Goal: Task Accomplishment & Management: Manage account settings

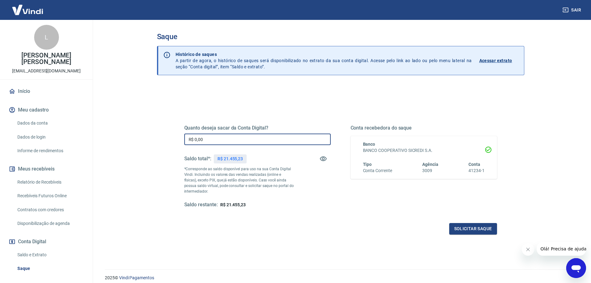
click at [232, 142] on input "R$ 0,00" at bounding box center [257, 138] width 146 height 11
type input "R$ 21.455,23"
click at [486, 230] on button "Solicitar saque" at bounding box center [473, 228] width 48 height 11
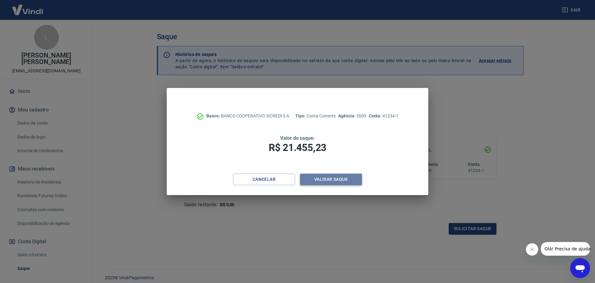
click at [336, 178] on button "Validar saque" at bounding box center [331, 178] width 62 height 11
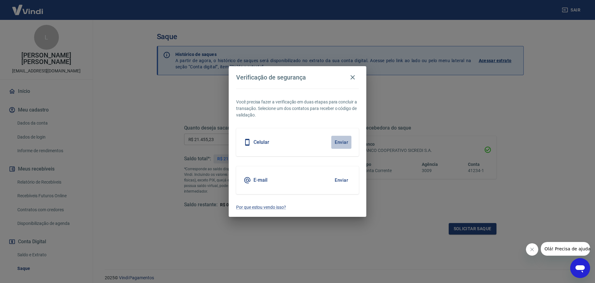
click at [341, 146] on button "Enviar" at bounding box center [342, 142] width 20 height 13
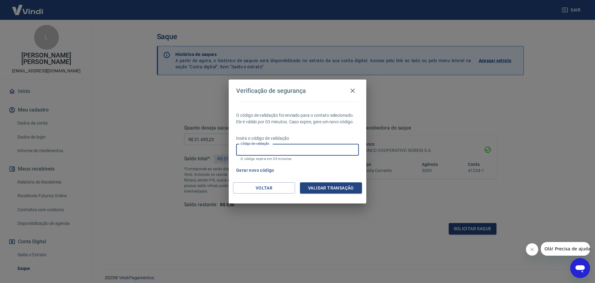
click at [281, 152] on input "Código de validação" at bounding box center [297, 149] width 123 height 11
click at [332, 167] on div "Gerar novo código" at bounding box center [296, 169] width 125 height 11
click at [352, 88] on icon "button" at bounding box center [352, 90] width 7 height 7
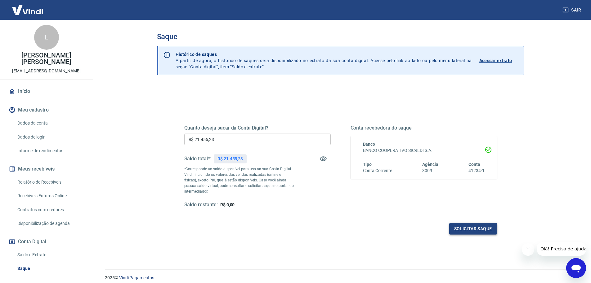
click at [483, 227] on button "Solicitar saque" at bounding box center [473, 228] width 48 height 11
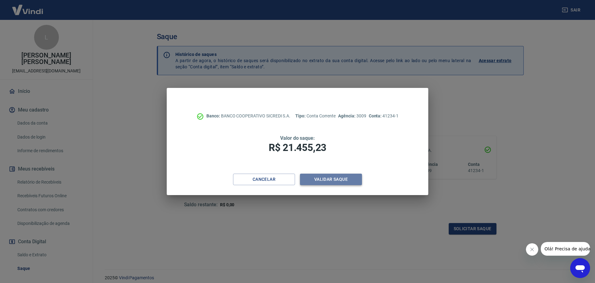
click at [316, 176] on button "Validar saque" at bounding box center [331, 178] width 62 height 11
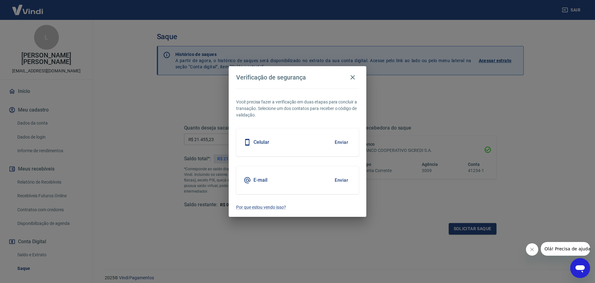
click at [337, 181] on button "Enviar" at bounding box center [342, 179] width 20 height 13
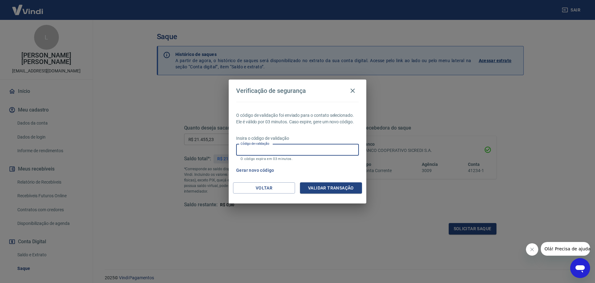
click at [265, 148] on input "Código de validação" at bounding box center [297, 149] width 123 height 11
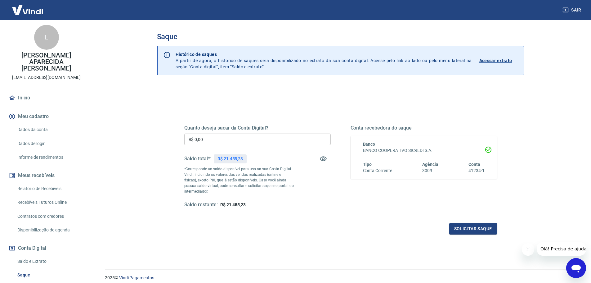
click at [216, 142] on input "R$ 0,00" at bounding box center [257, 138] width 146 height 11
type input "R$ 21.455,23"
click at [483, 226] on button "Solicitar saque" at bounding box center [473, 228] width 48 height 11
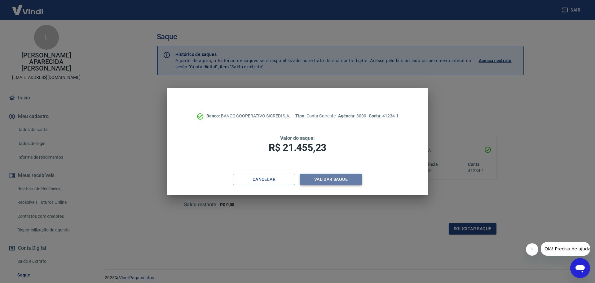
click at [345, 180] on button "Validar saque" at bounding box center [331, 178] width 62 height 11
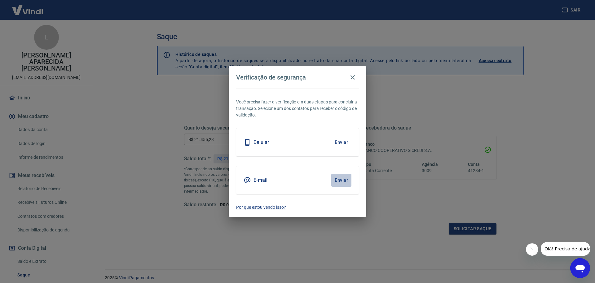
click at [338, 179] on button "Enviar" at bounding box center [342, 179] width 20 height 13
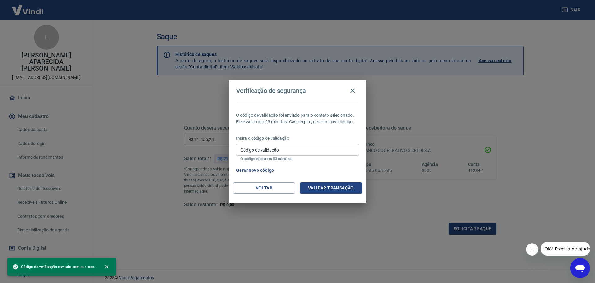
click at [304, 148] on input "Código de validação" at bounding box center [297, 149] width 123 height 11
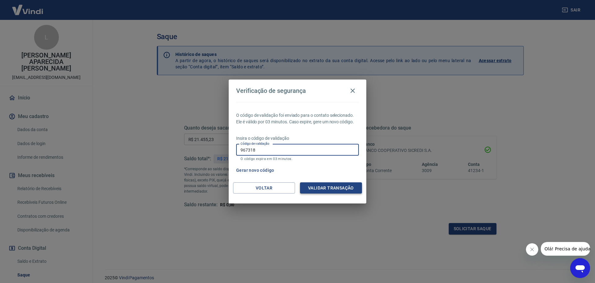
type input "967318"
click at [314, 189] on button "Validar transação" at bounding box center [331, 187] width 62 height 11
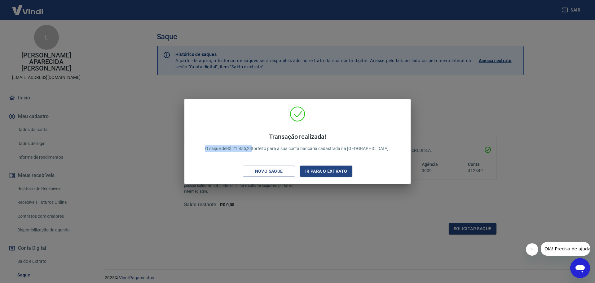
drag, startPoint x: 213, startPoint y: 148, endPoint x: 268, endPoint y: 150, distance: 54.9
click at [268, 150] on div "Transação realizada! O saque de R$ 21.455,23 foi feito para a sua conta bancári…" at bounding box center [298, 142] width 200 height 31
copy p "O saque de R$ 21.455,23"
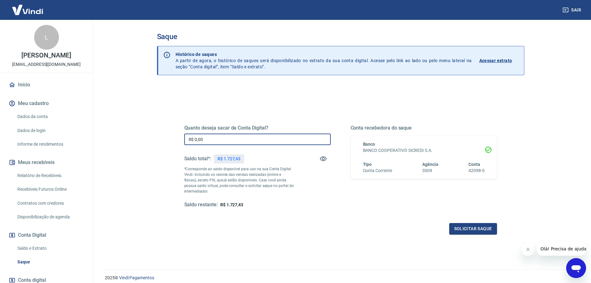
drag, startPoint x: 202, startPoint y: 137, endPoint x: 169, endPoint y: 134, distance: 33.4
click at [166, 137] on div "Quanto deseja sacar da Conta Digital? R$ 0,00 ​ Saldo total*: R$ 1.727,43 *Corr…" at bounding box center [340, 196] width 367 height 222
type input "R$ 1.727,43"
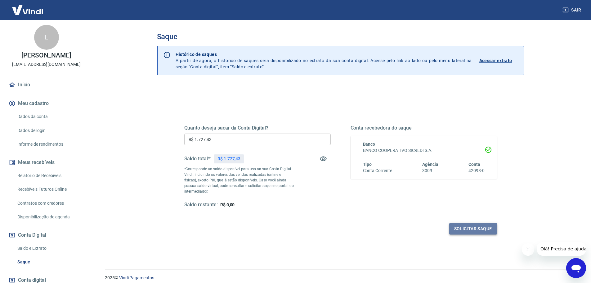
click at [464, 227] on button "Solicitar saque" at bounding box center [473, 228] width 48 height 11
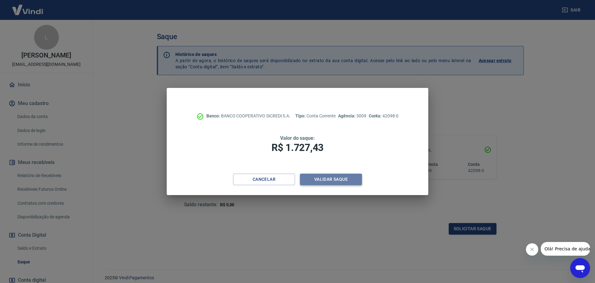
click at [338, 180] on button "Validar saque" at bounding box center [331, 178] width 62 height 11
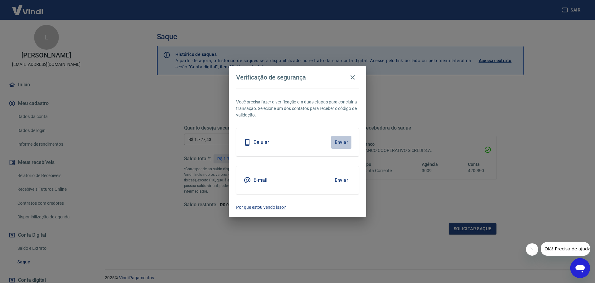
click at [348, 139] on button "Enviar" at bounding box center [342, 142] width 20 height 13
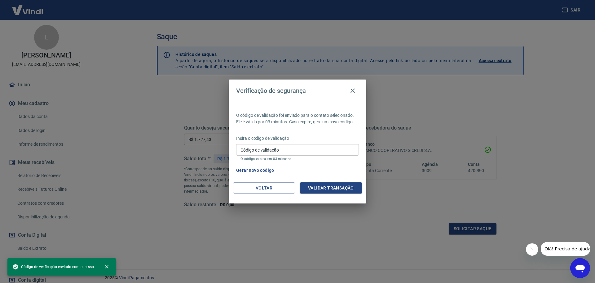
drag, startPoint x: 318, startPoint y: 148, endPoint x: 314, endPoint y: 149, distance: 3.9
click at [314, 149] on input "Código de validação" at bounding box center [297, 149] width 123 height 11
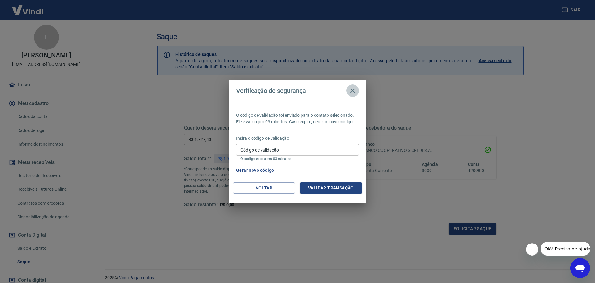
click at [355, 90] on icon "button" at bounding box center [352, 90] width 7 height 7
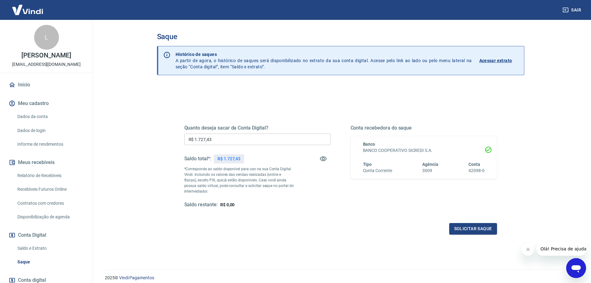
click at [452, 234] on div "Quanto deseja sacar da Conta Digital? R$ 1.727,43 ​ Saldo total*: R$ 1.727,43 *…" at bounding box center [341, 169] width 328 height 144
click at [455, 229] on button "Solicitar saque" at bounding box center [473, 228] width 48 height 11
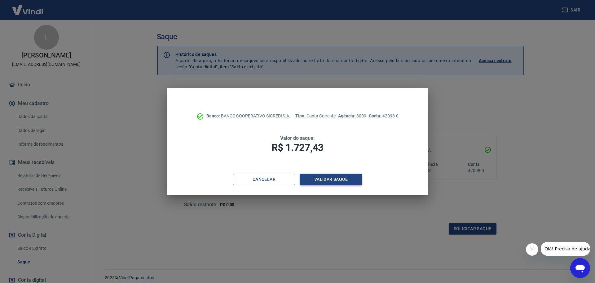
click at [323, 177] on button "Validar saque" at bounding box center [331, 178] width 62 height 11
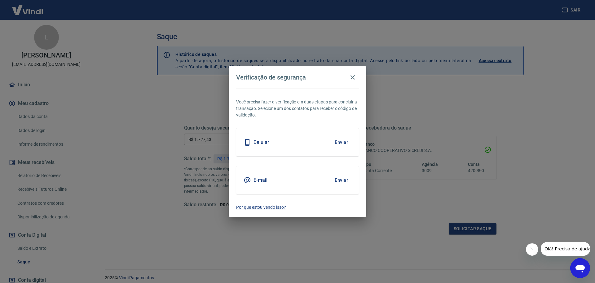
click at [342, 178] on button "Enviar" at bounding box center [342, 179] width 20 height 13
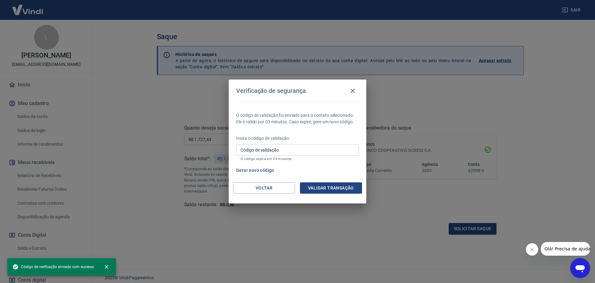
drag, startPoint x: 287, startPoint y: 149, endPoint x: 289, endPoint y: 144, distance: 4.7
click at [287, 149] on input "Código de validação" at bounding box center [297, 149] width 123 height 11
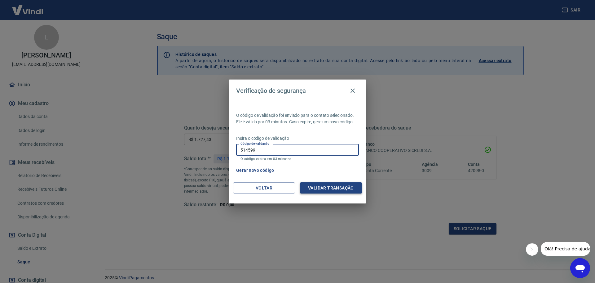
type input "514599"
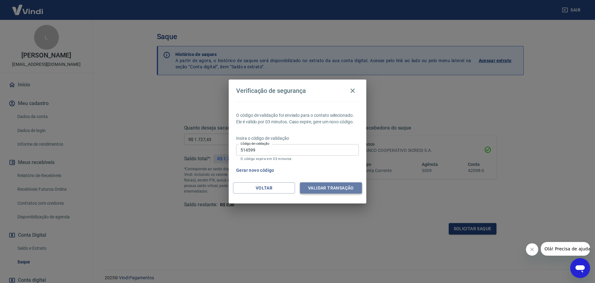
click at [307, 184] on button "Validar transação" at bounding box center [331, 187] width 62 height 11
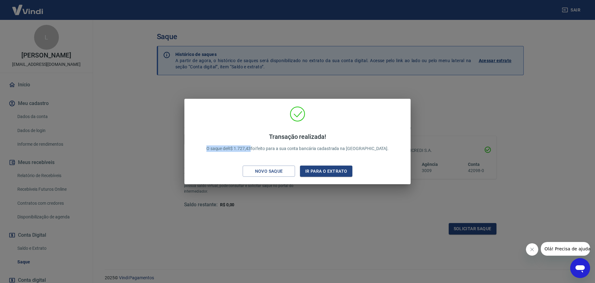
drag, startPoint x: 212, startPoint y: 147, endPoint x: 267, endPoint y: 145, distance: 54.9
click at [267, 145] on div "Transação realizada! O saque de R$ 1.727,43 foi feito para a sua conta bancária…" at bounding box center [297, 142] width 216 height 73
copy p "O saque de R$ 1.727,43"
